Goal: Information Seeking & Learning: Learn about a topic

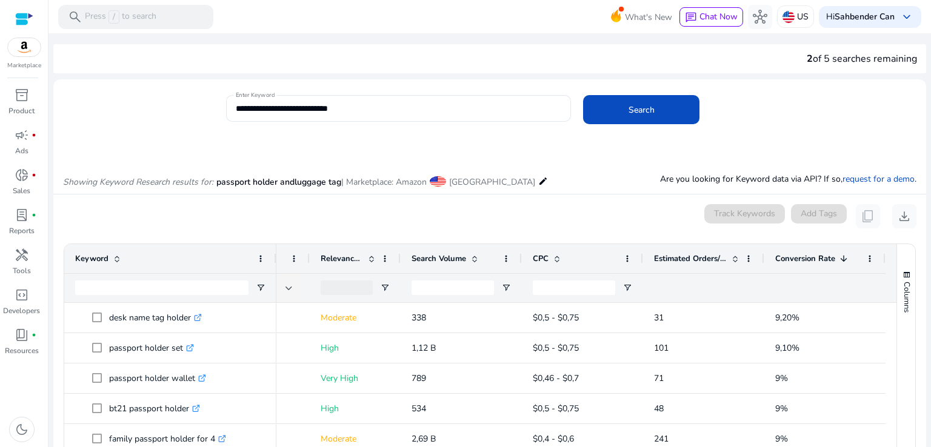
scroll to position [0, 210]
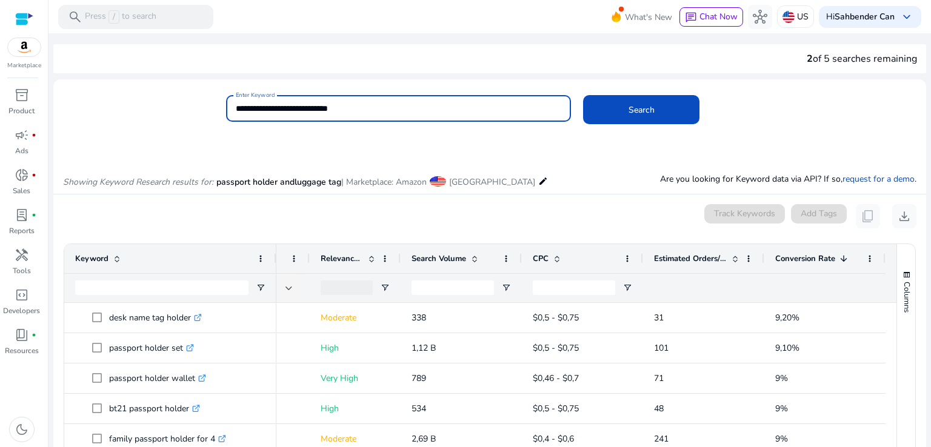
drag, startPoint x: 363, startPoint y: 107, endPoint x: 225, endPoint y: 104, distance: 137.7
click at [226, 104] on div "**********" at bounding box center [399, 108] width 346 height 27
type input "**********"
click at [649, 110] on span "Search" at bounding box center [642, 110] width 26 height 13
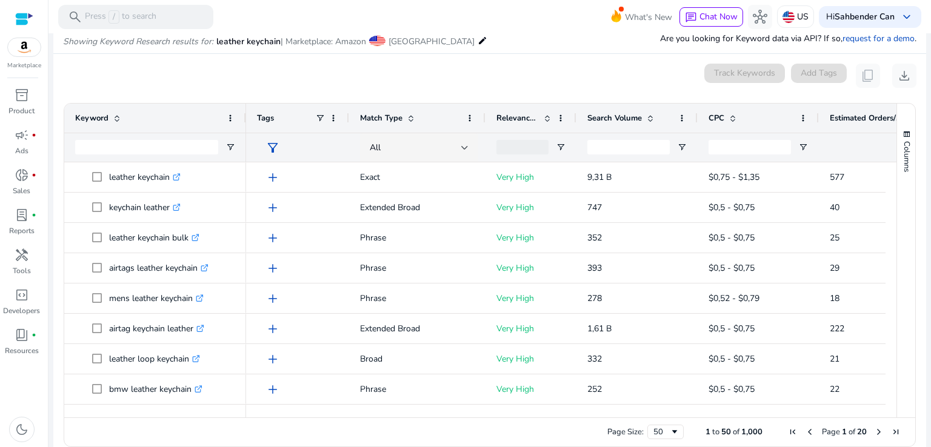
scroll to position [144, 0]
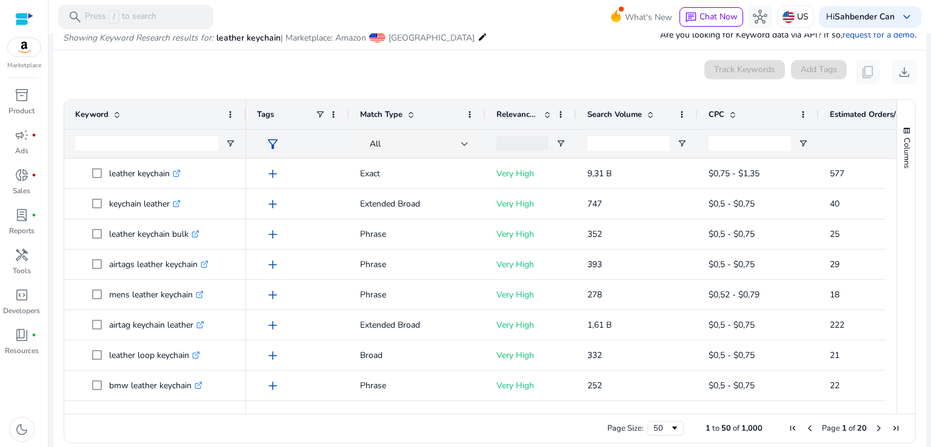
drag, startPoint x: 643, startPoint y: 407, endPoint x: 651, endPoint y: 408, distance: 8.5
click at [651, 408] on div at bounding box center [653, 408] width 815 height 11
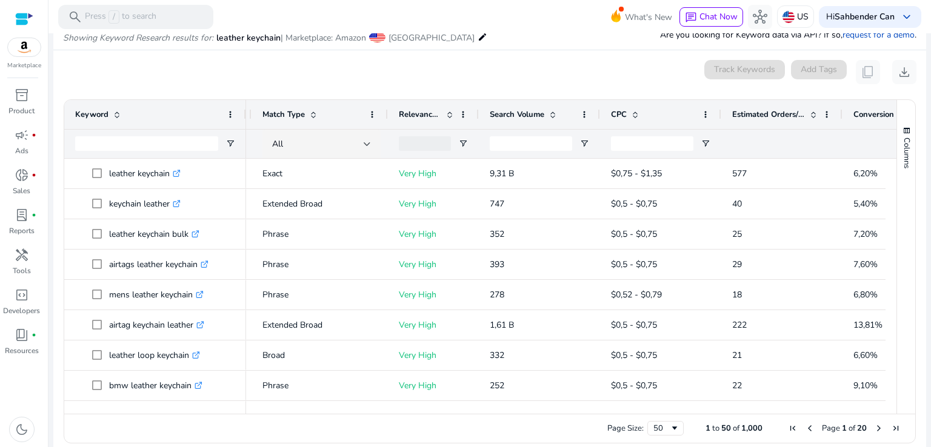
scroll to position [0, 0]
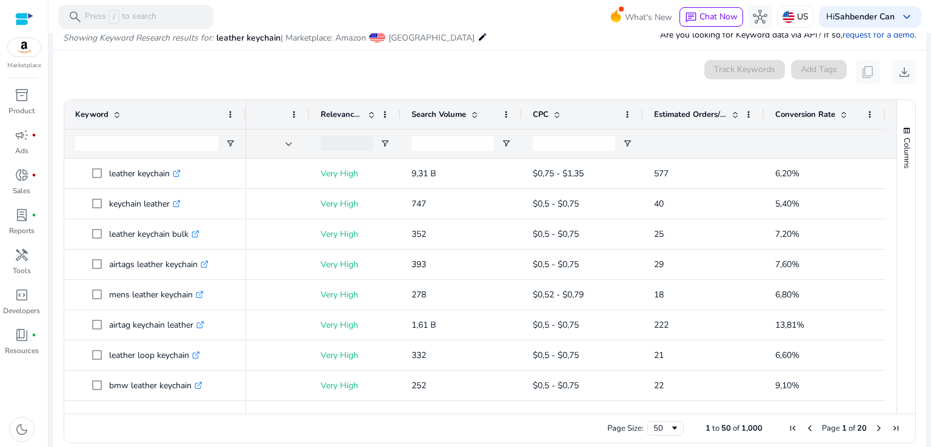
click at [800, 112] on span "Conversion Rate" at bounding box center [805, 114] width 60 height 11
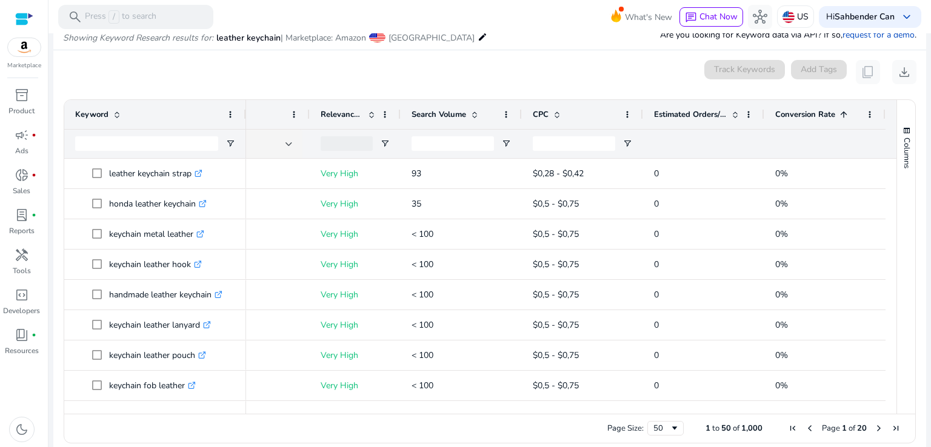
click at [800, 112] on span "Conversion Rate" at bounding box center [805, 114] width 60 height 11
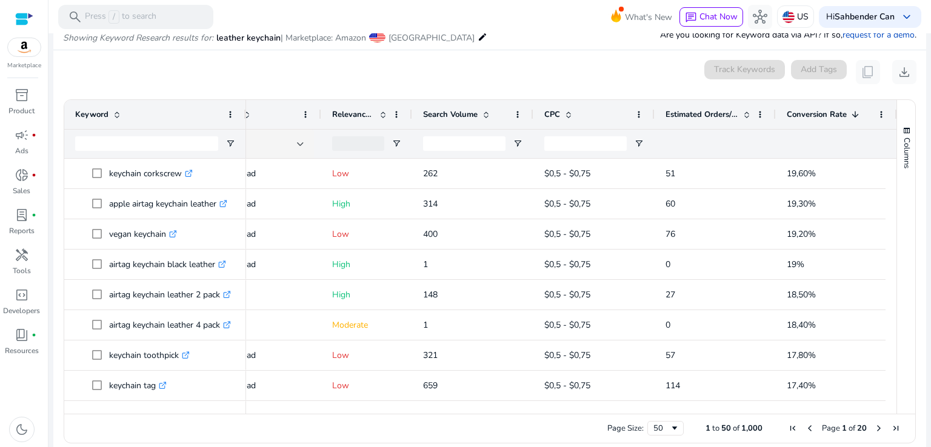
scroll to position [0, 146]
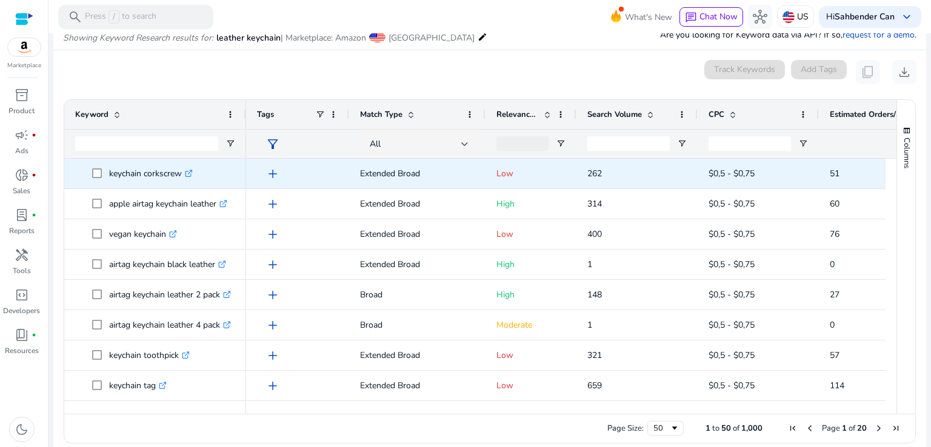
click at [272, 173] on span "add" at bounding box center [273, 174] width 15 height 15
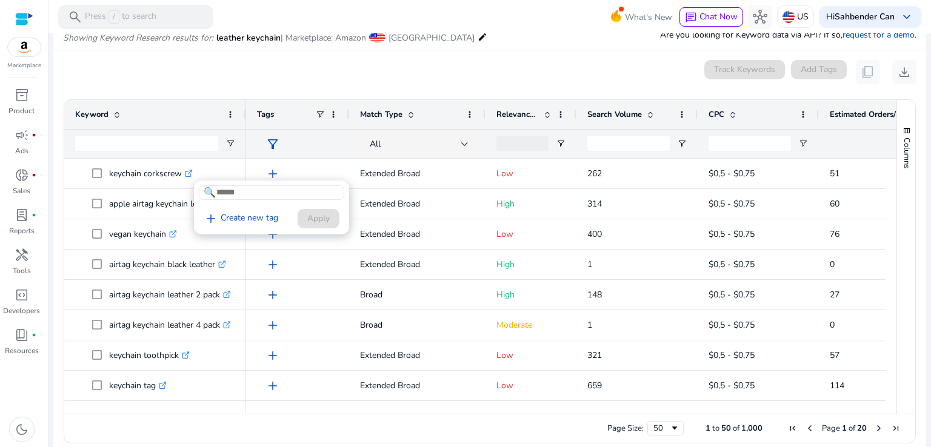
click at [287, 142] on div at bounding box center [465, 223] width 931 height 447
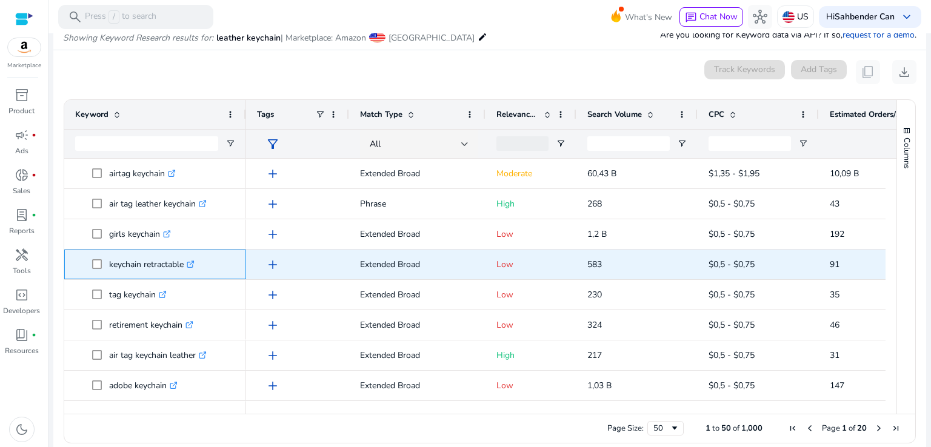
drag, startPoint x: 184, startPoint y: 263, endPoint x: 145, endPoint y: 262, distance: 38.8
click at [145, 262] on p "keychain retractable .st0{fill:#2c8af8}" at bounding box center [151, 264] width 85 height 25
drag, startPoint x: 144, startPoint y: 265, endPoint x: 185, endPoint y: 265, distance: 41.2
click at [185, 265] on p "keychain retractable .st0{fill:#2c8af8}" at bounding box center [151, 264] width 85 height 25
copy p "retractable"
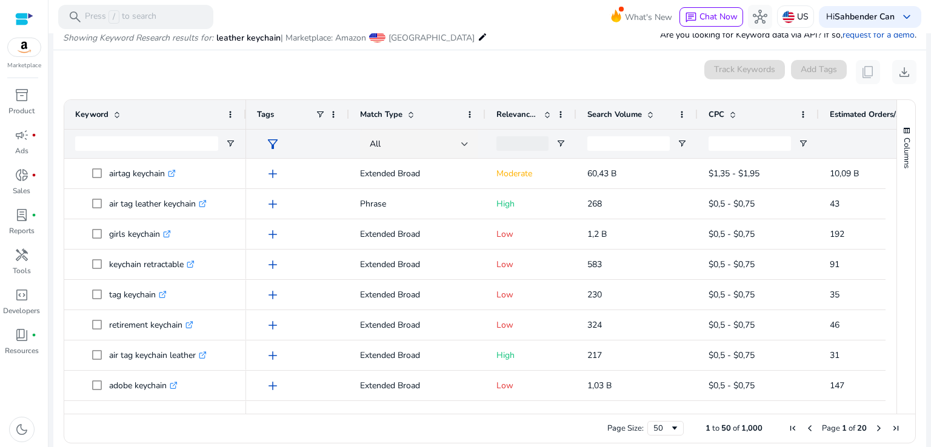
click at [58, 306] on ag-grid-angular "Press SPACE to select this row. Drag here to set row groups Drag here to set co…" at bounding box center [490, 271] width 872 height 356
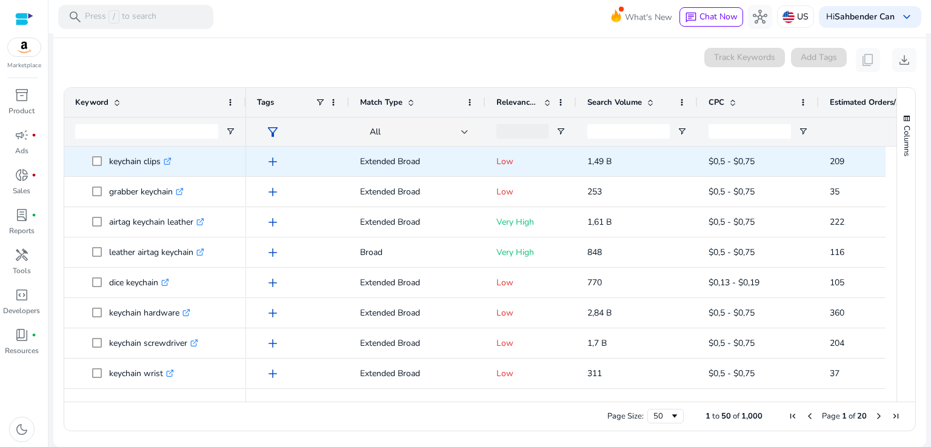
scroll to position [546, 0]
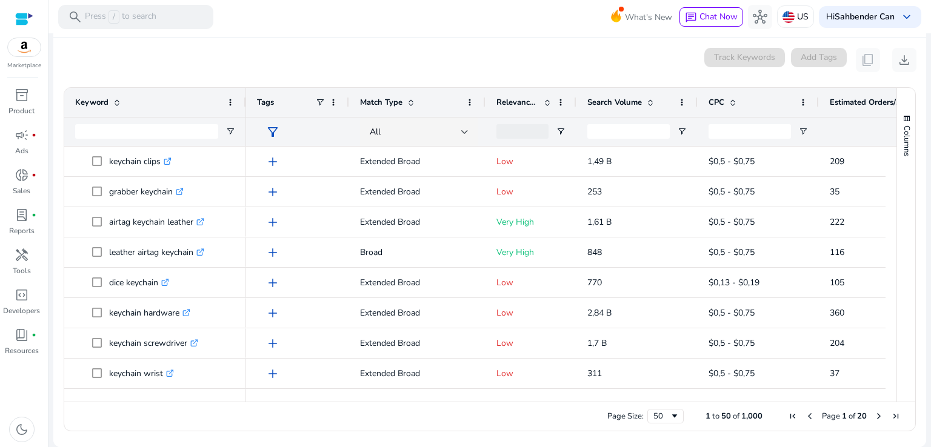
click at [61, 296] on ag-grid-angular "Press SPACE to select this row. Drag here to set row groups Drag here to set co…" at bounding box center [490, 259] width 872 height 356
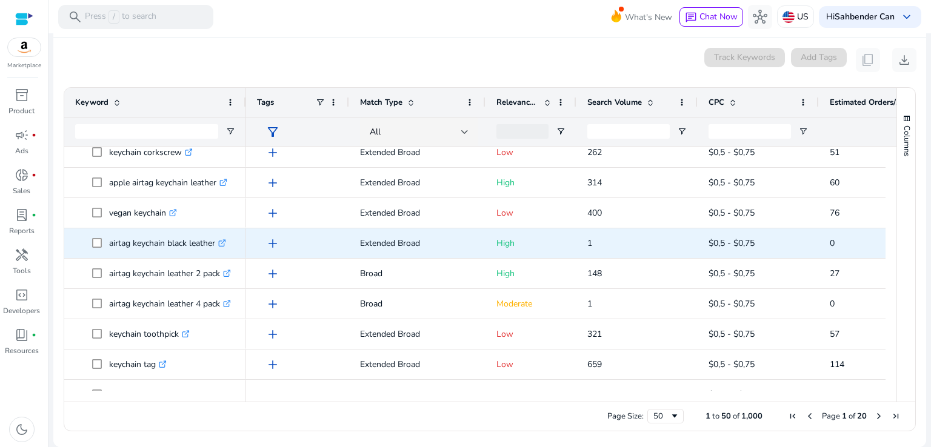
scroll to position [0, 0]
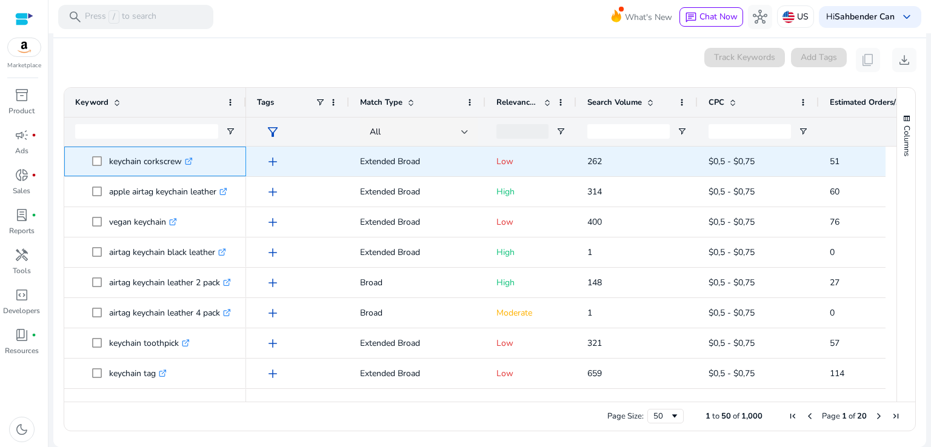
drag, startPoint x: 184, startPoint y: 161, endPoint x: 109, endPoint y: 155, distance: 74.8
click at [109, 155] on p "keychain corkscrew .st0{fill:#2c8af8}" at bounding box center [151, 161] width 84 height 25
copy p "keychain corkscrew"
